Goal: Information Seeking & Learning: Learn about a topic

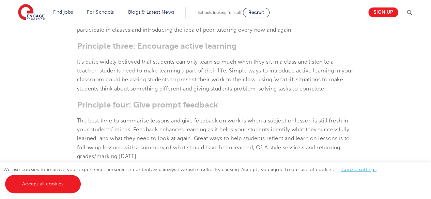
scroll to position [409, 0]
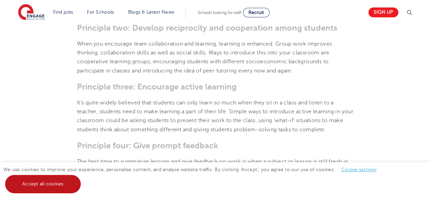
click at [41, 188] on link "Accept all cookies" at bounding box center [43, 184] width 76 height 18
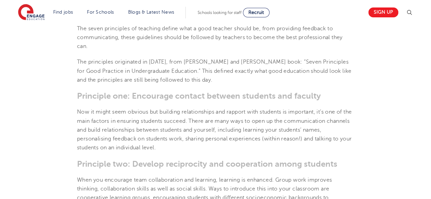
scroll to position [340, 0]
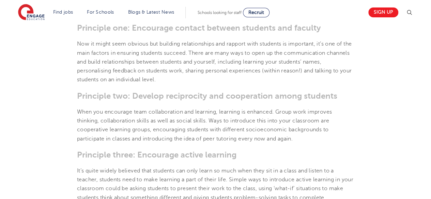
click at [167, 129] on p "When you encourage team collaboration and learning, learning is enhanced. Group…" at bounding box center [215, 126] width 277 height 36
click at [171, 126] on p "When you encourage team collaboration and learning, learning is enhanced. Group…" at bounding box center [215, 126] width 277 height 36
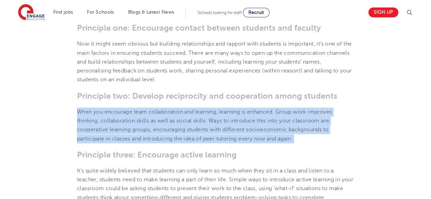
click at [171, 126] on p "When you encourage team collaboration and learning, learning is enhanced. Group…" at bounding box center [215, 126] width 277 height 36
click at [134, 125] on p "When you encourage team collaboration and learning, learning is enhanced. Group…" at bounding box center [215, 126] width 277 height 36
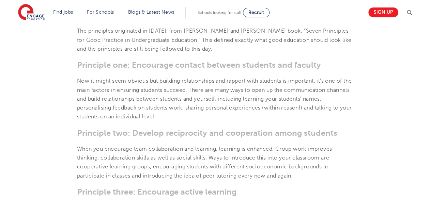
scroll to position [238, 0]
